Goal: Communication & Community: Answer question/provide support

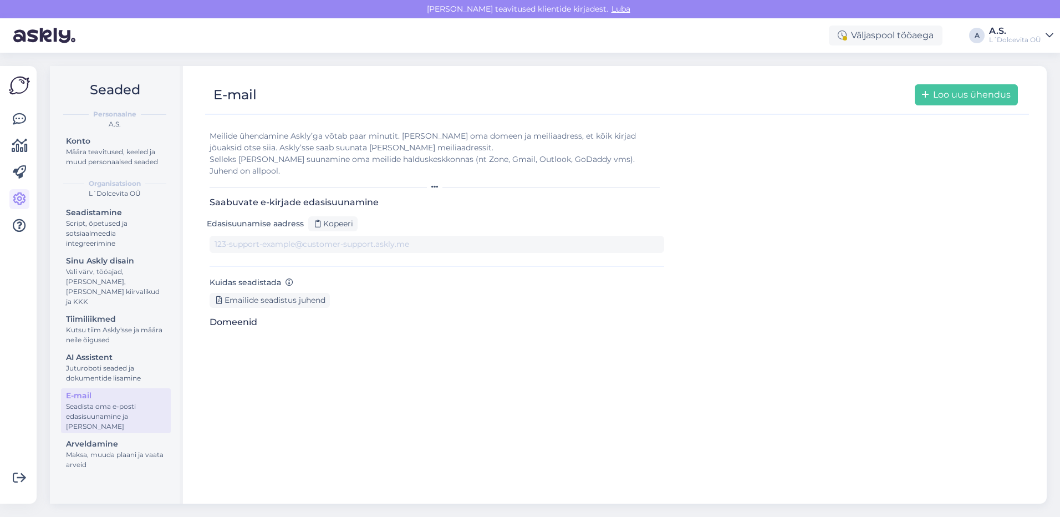
type input "[DOMAIN_NAME][EMAIL_ADDRESS][DOMAIN_NAME]"
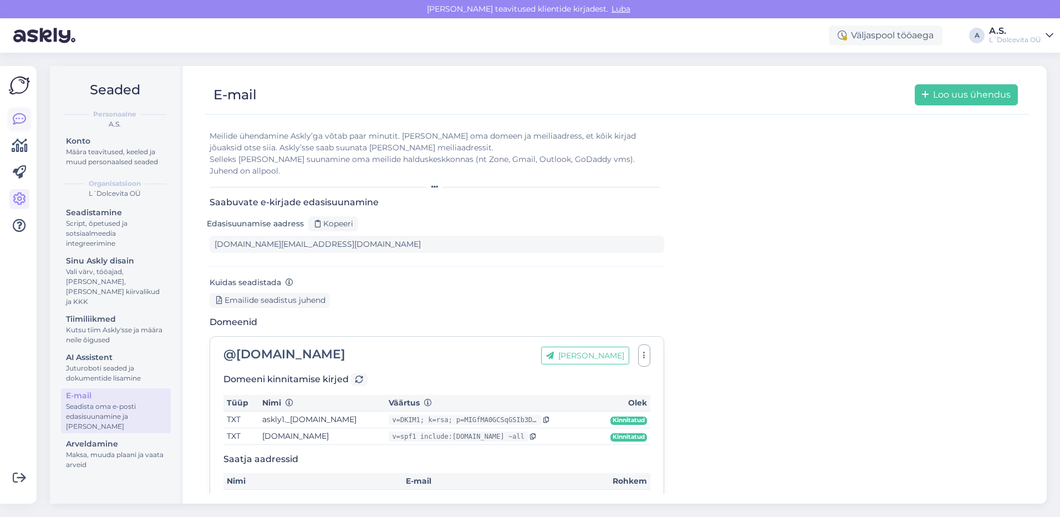
click at [13, 113] on icon at bounding box center [19, 119] width 13 height 13
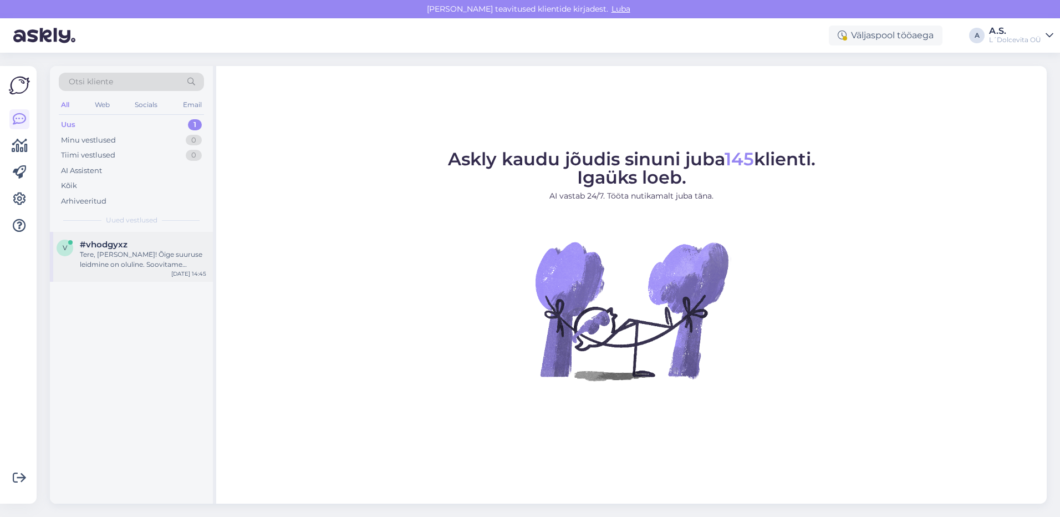
click at [109, 263] on div "Tere, [PERSON_NAME]! Õige suuruse leidmine on oluline. Soovitame kasutada meie …" at bounding box center [143, 259] width 126 height 20
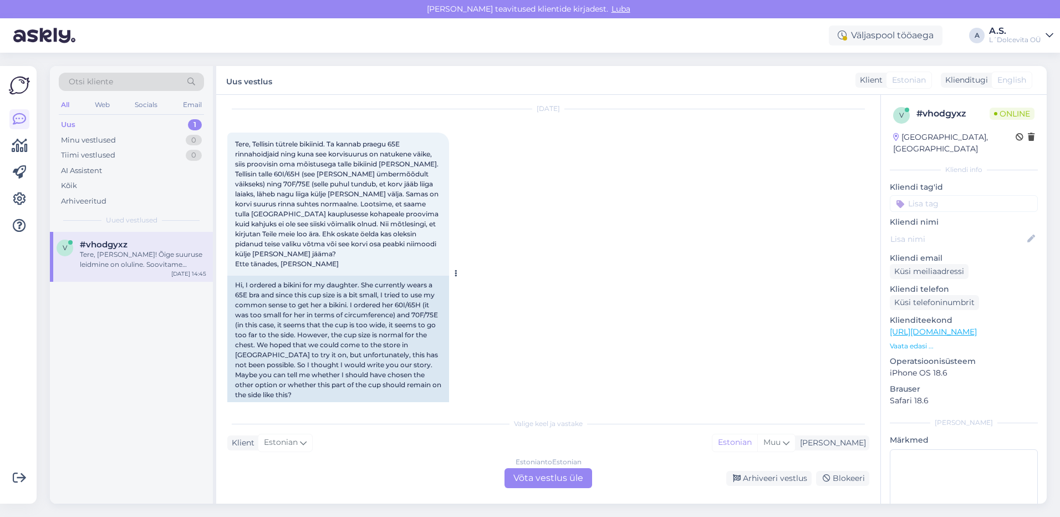
scroll to position [8, 0]
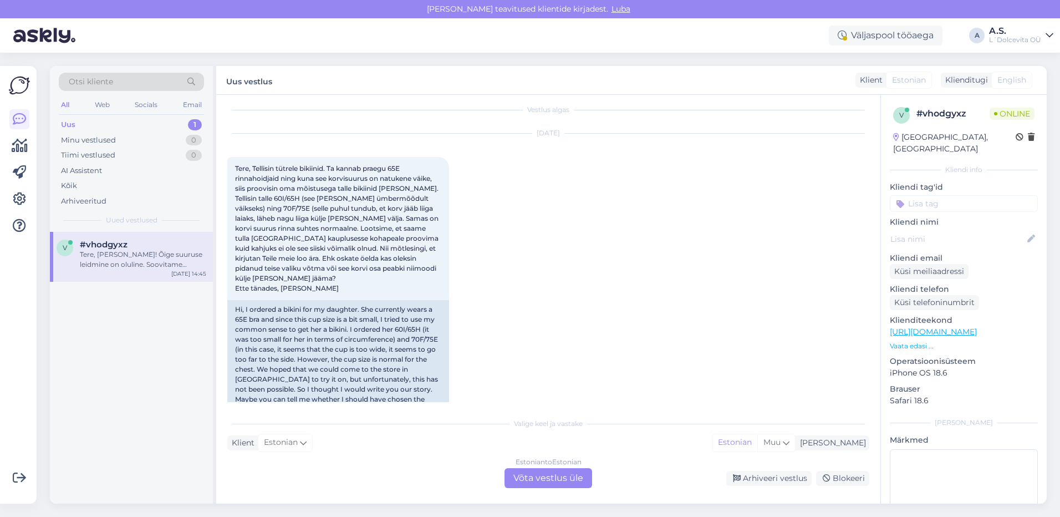
click at [526, 476] on div "Estonian to Estonian Võta vestlus üle" at bounding box center [549, 478] width 88 height 20
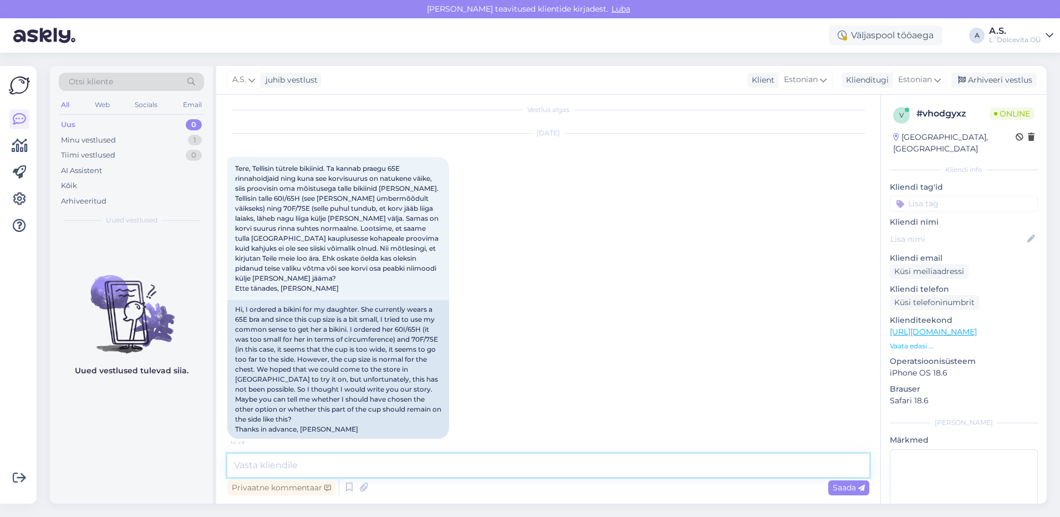
click at [312, 460] on textarea at bounding box center [548, 465] width 642 height 23
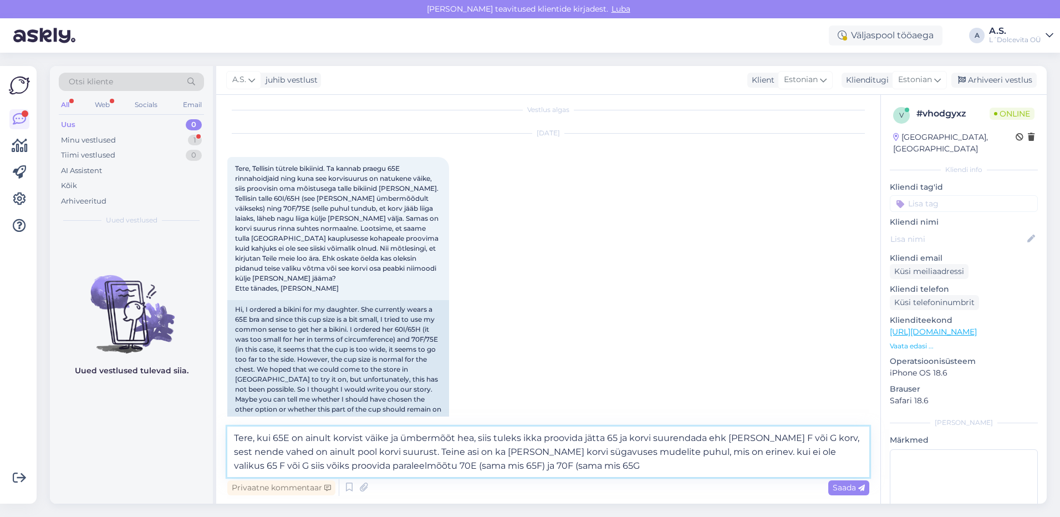
scroll to position [217, 0]
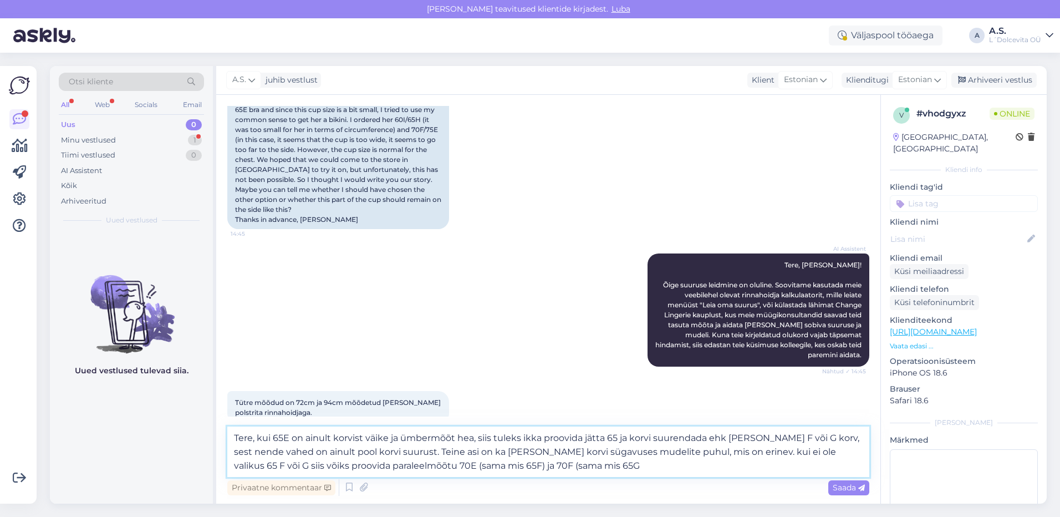
type textarea "Tere, kui 65E on ainult korvist väike ja ümbermõõt hea, siis tuleks ikka proovi…"
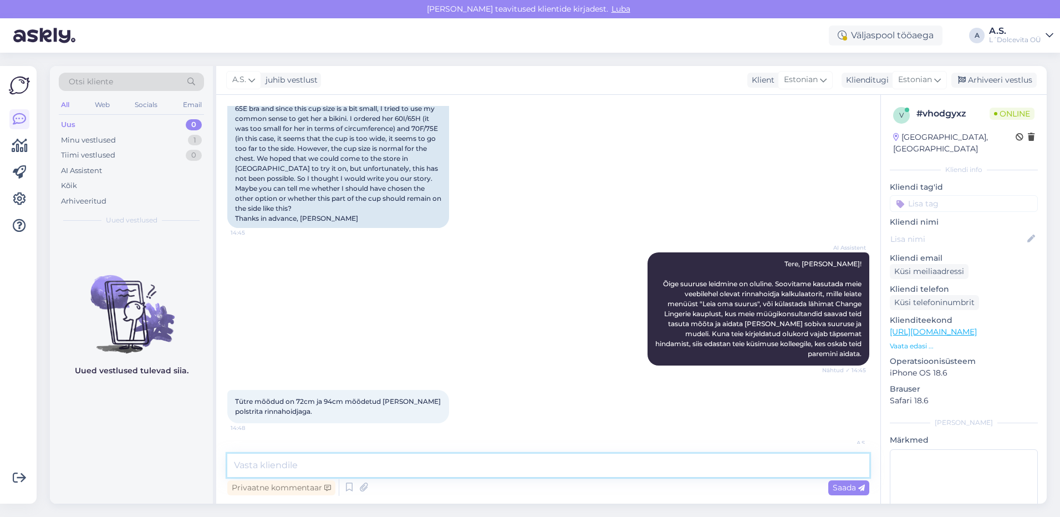
scroll to position [288, 0]
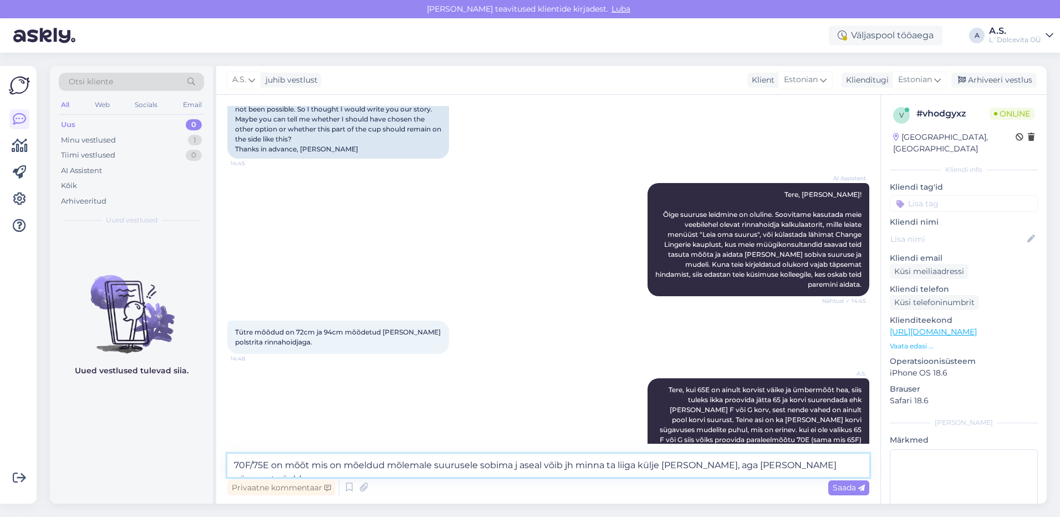
type textarea "70F/75E on mõõt mis on mõeldud mõlemale suurusele sobima j aseal võib jh minna …"
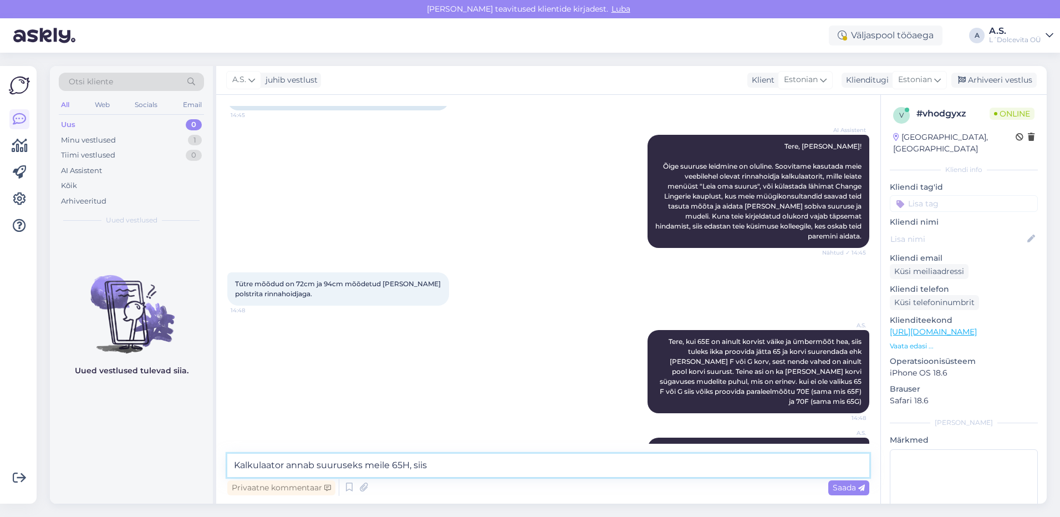
scroll to position [355, 0]
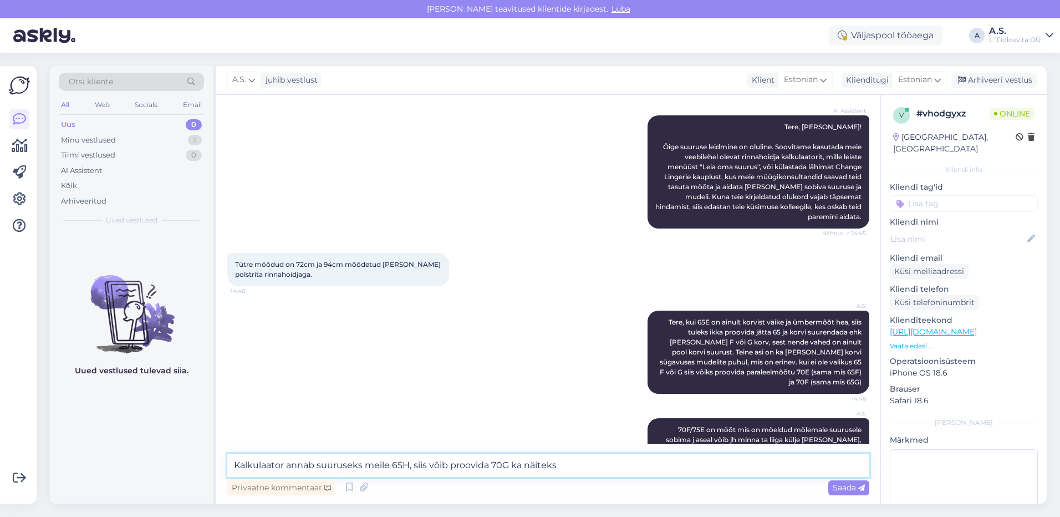
type textarea "Kalkulaator annab suuruseks meile 65H, siis võib proovida 70G ka näiteks"
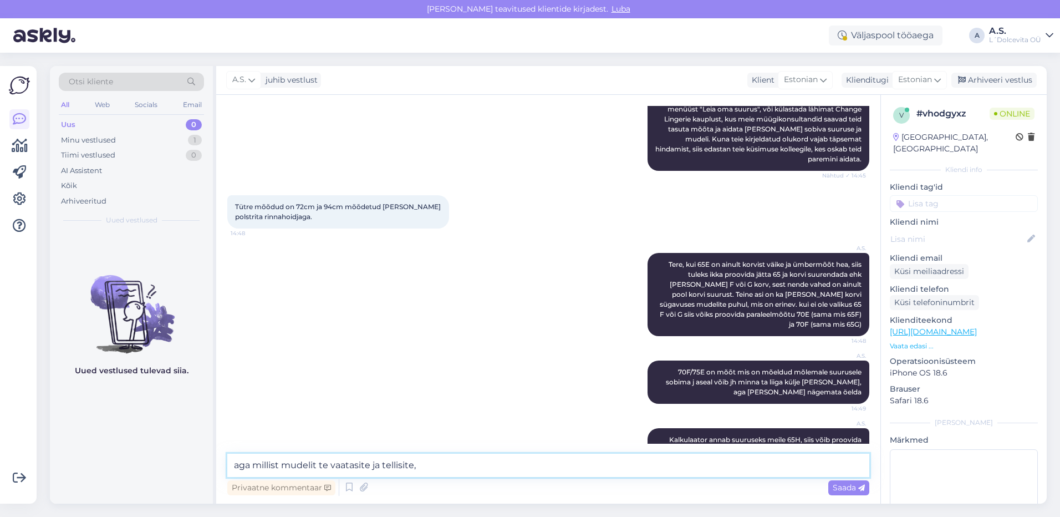
type textarea "aga millist mudelit te vaatasite ja tellisite"
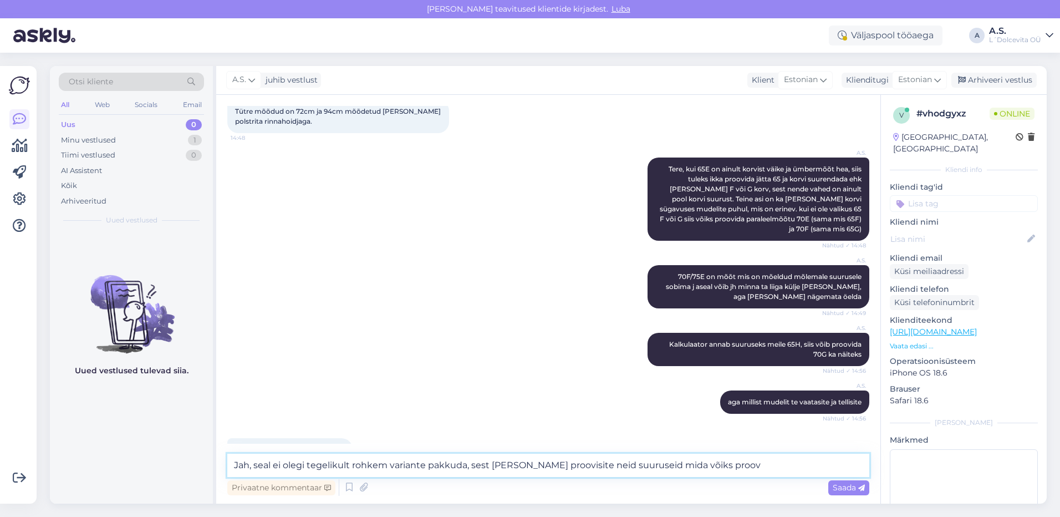
scroll to position [520, 0]
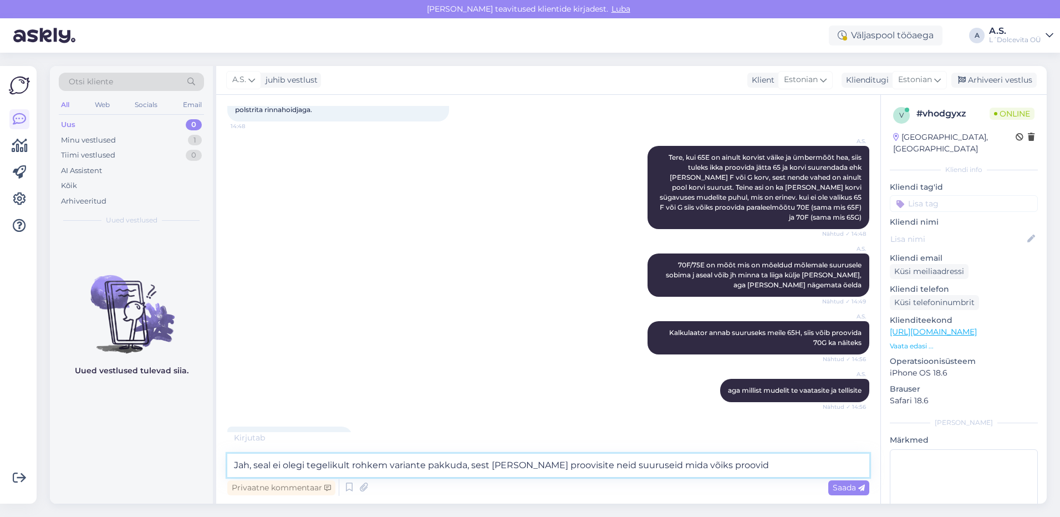
type textarea "Jah, seal ei olegi tegelikult rohkem variante pakkuda, sest [PERSON_NAME] proov…"
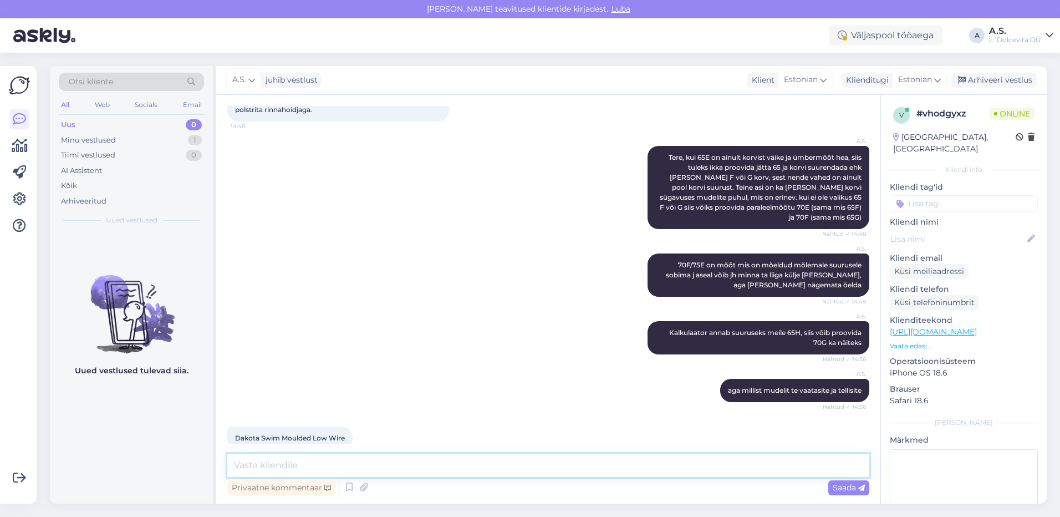
scroll to position [566, 0]
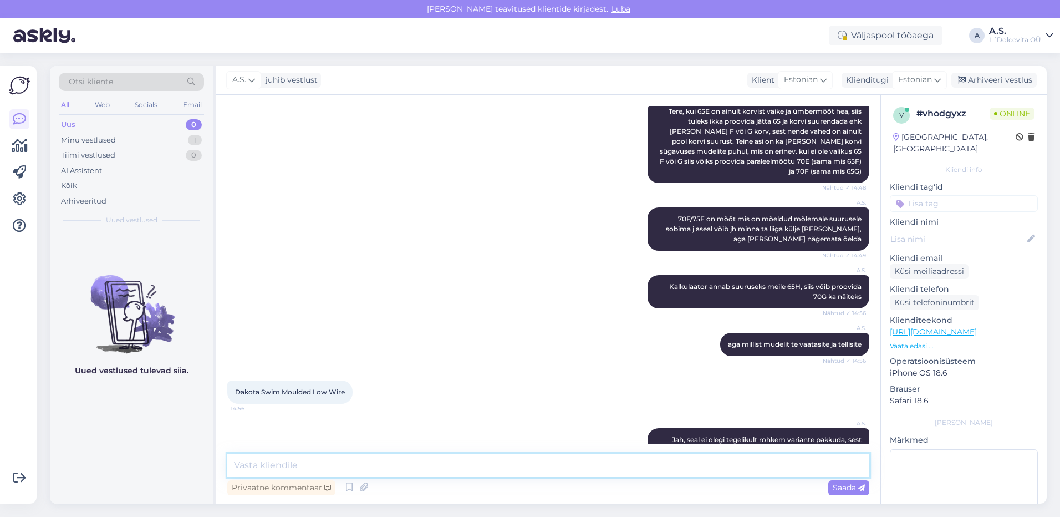
click at [517, 467] on textarea at bounding box center [548, 465] width 642 height 23
type textarea "variant on veel siis proovida 70E/75DD et korv ei läheks liiga külje [PERSON_NA…"
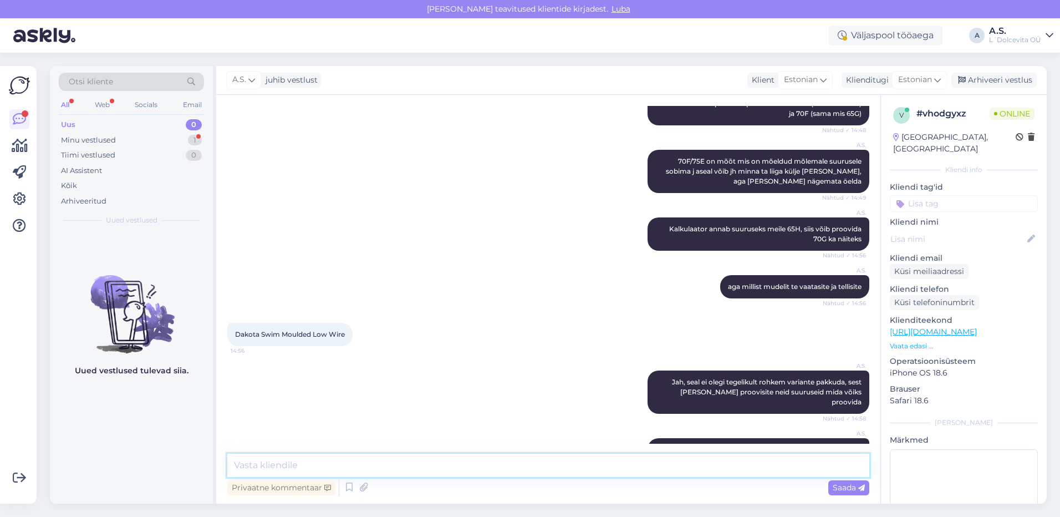
scroll to position [701, 0]
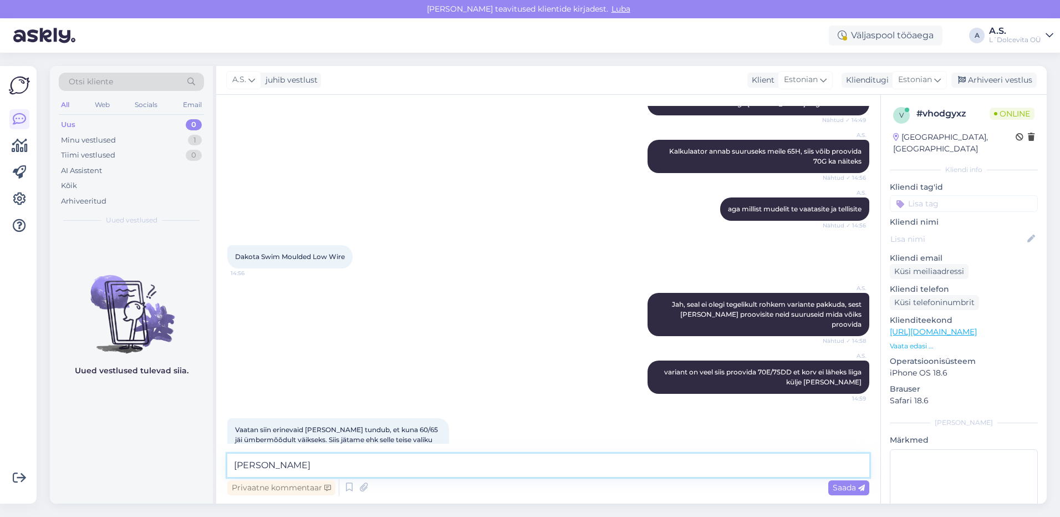
type textarea "J"
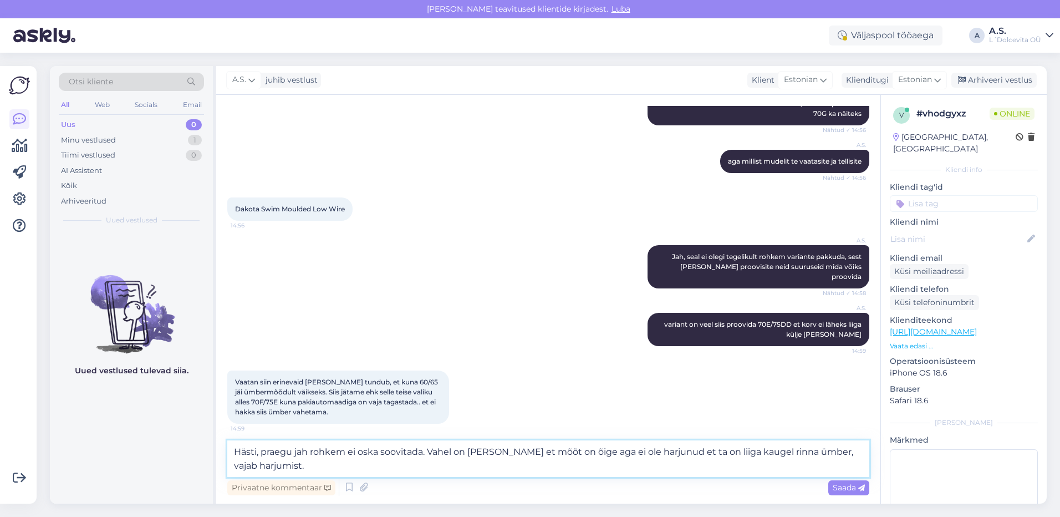
type textarea "Hästi, praegu jah rohkem ei oska soovitada. Vahel on [PERSON_NAME] et mõõt on õ…"
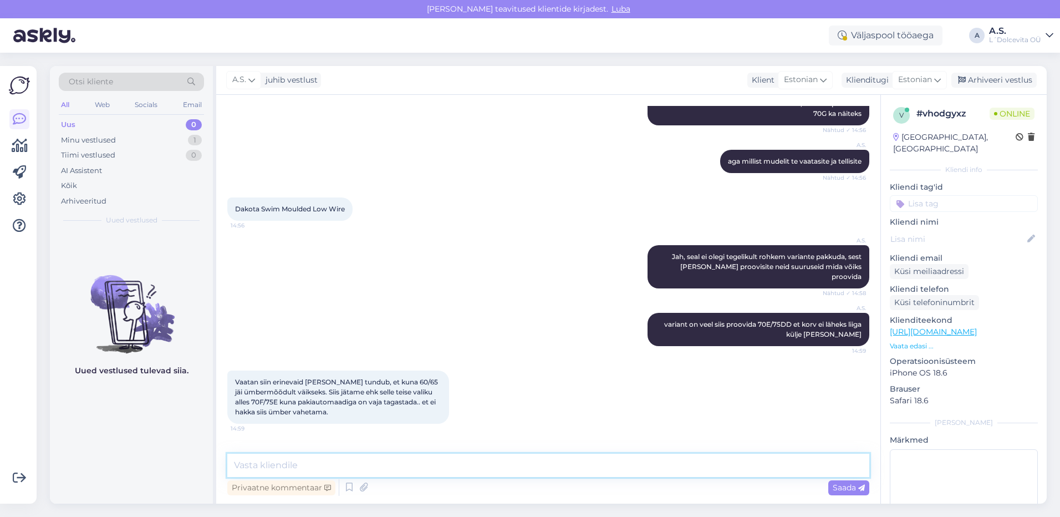
scroll to position [817, 0]
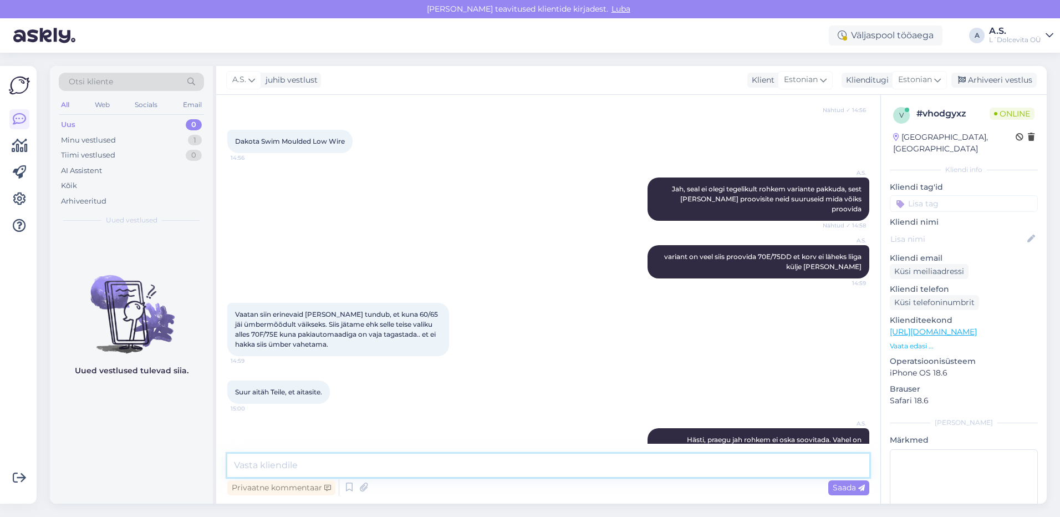
type textarea "I"
type textarea "L"
type textarea "Palun palun, aitame ikka [PERSON_NAME] :)"
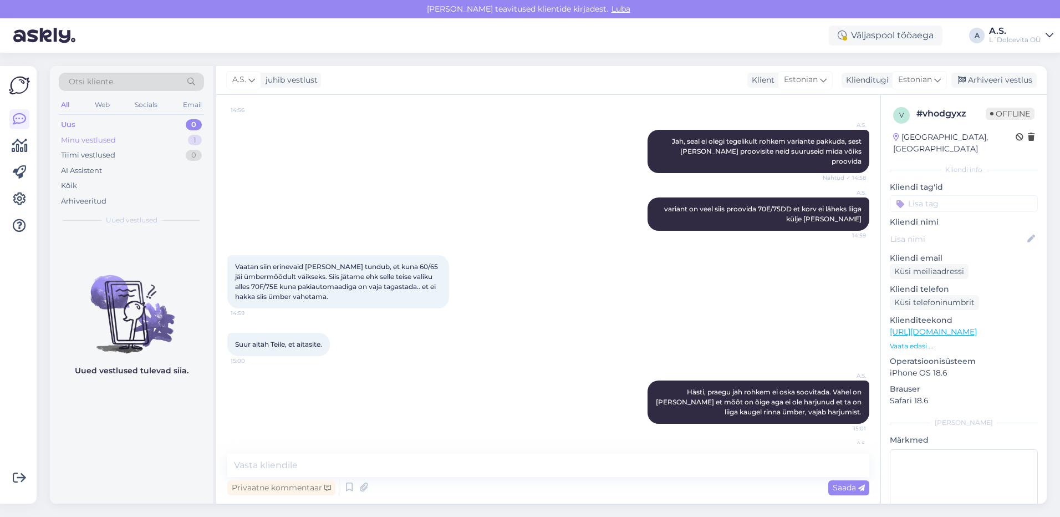
click at [121, 142] on div "Minu vestlused 1" at bounding box center [131, 141] width 145 height 16
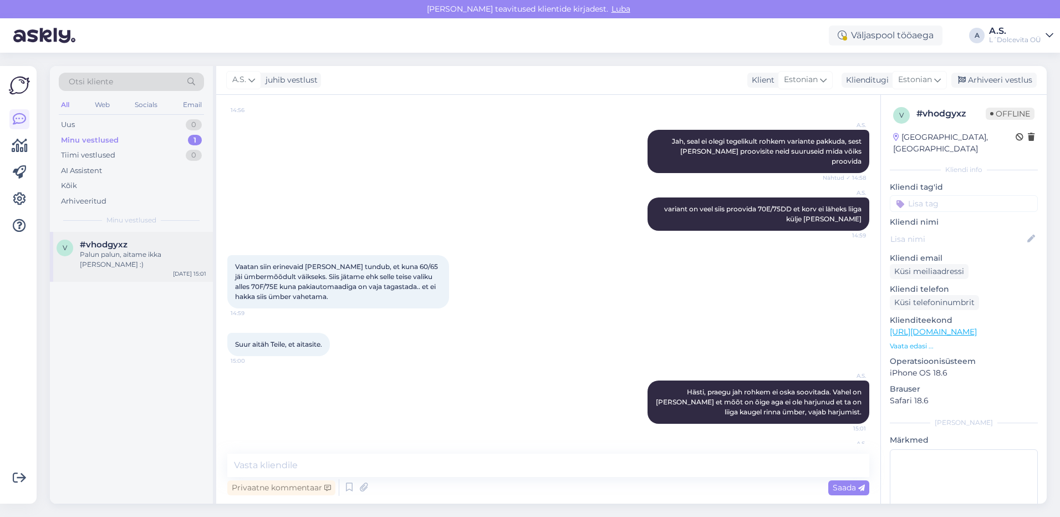
click at [136, 245] on div "#vhodgyxz" at bounding box center [143, 245] width 126 height 10
click at [1007, 83] on div "Arhiveeri vestlus" at bounding box center [993, 80] width 85 height 15
